Goal: Use online tool/utility

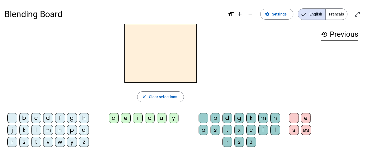
click at [36, 142] on div "t" at bounding box center [36, 142] width 10 height 10
click at [115, 117] on div "a" at bounding box center [114, 118] width 10 height 10
click at [248, 131] on div "c" at bounding box center [251, 130] width 10 height 10
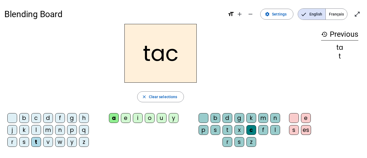
click at [202, 116] on div at bounding box center [204, 118] width 10 height 10
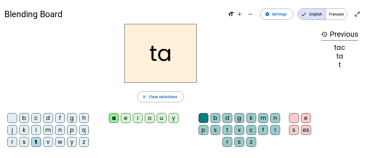
click at [124, 117] on div "e" at bounding box center [126, 118] width 10 height 10
click at [15, 128] on div "j" at bounding box center [12, 130] width 10 height 10
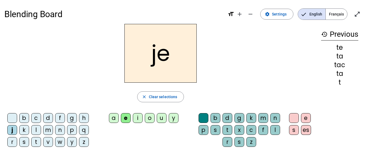
click at [45, 116] on div "d" at bounding box center [48, 118] width 10 height 10
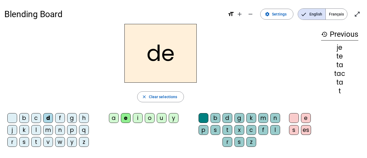
click at [48, 131] on div "m" at bounding box center [48, 130] width 10 height 10
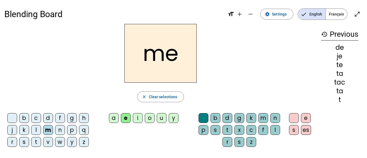
click at [110, 117] on div "a" at bounding box center [114, 118] width 10 height 10
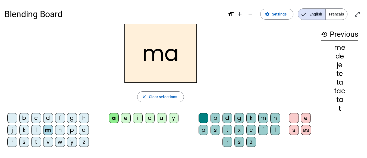
click at [37, 131] on div "l" at bounding box center [36, 130] width 10 height 10
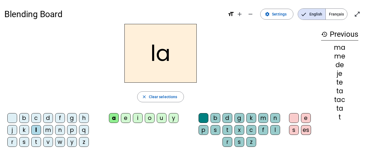
click at [252, 127] on div "c" at bounding box center [251, 130] width 10 height 10
